Goal: Task Accomplishment & Management: Use online tool/utility

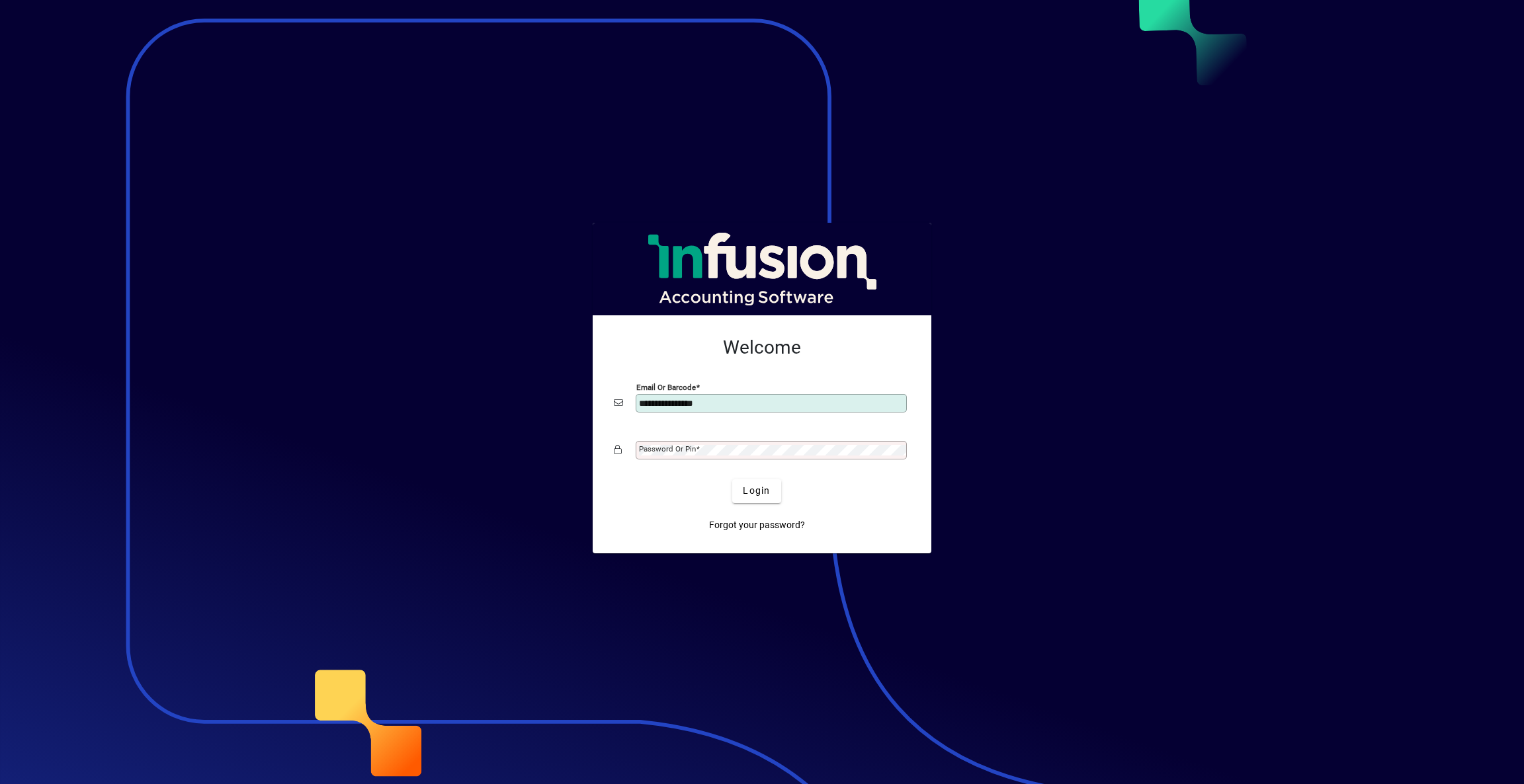
type input "**********"
click at [763, 492] on span "Login" at bounding box center [756, 491] width 27 height 14
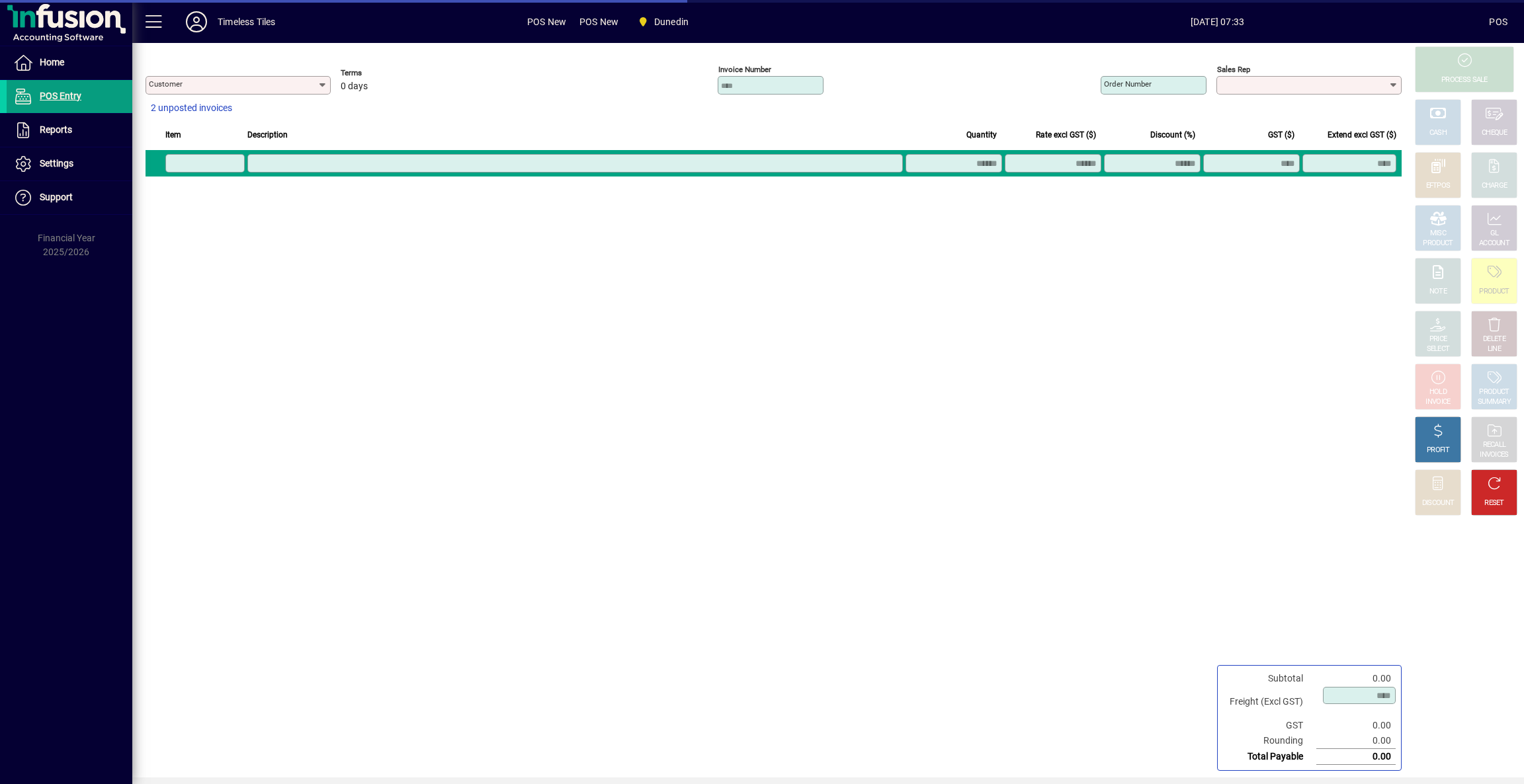
type input "**********"
